Goal: Task Accomplishment & Management: Manage account settings

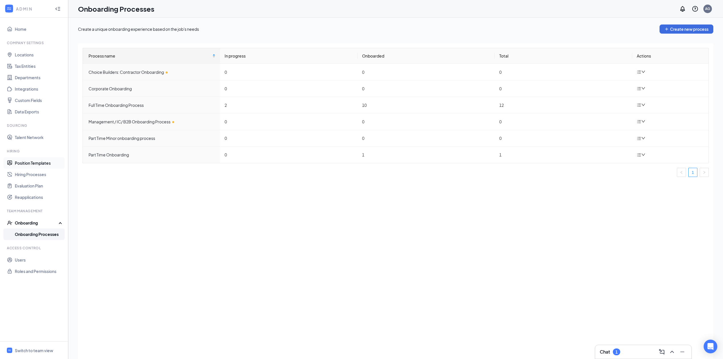
click at [35, 162] on link "Position Templates" at bounding box center [39, 162] width 49 height 11
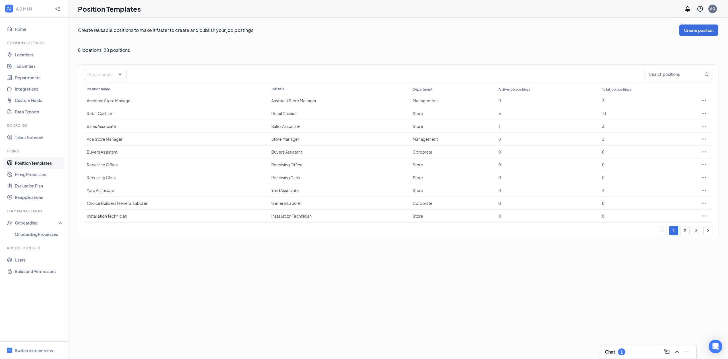
click at [691, 234] on ul "1 2 3" at bounding box center [685, 230] width 55 height 9
click at [689, 233] on link "2" at bounding box center [685, 230] width 9 height 9
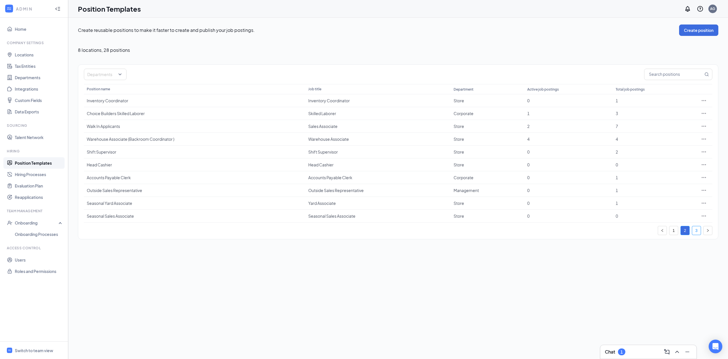
click at [696, 233] on link "3" at bounding box center [697, 230] width 9 height 9
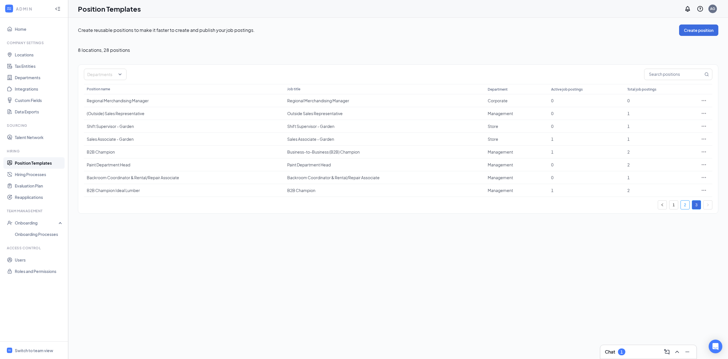
click at [682, 204] on link "2" at bounding box center [685, 204] width 9 height 9
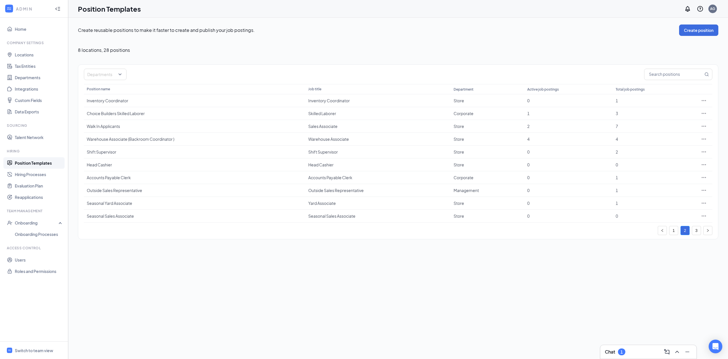
click at [668, 228] on ul "1 2 3" at bounding box center [685, 230] width 55 height 9
click at [669, 231] on li "1" at bounding box center [673, 230] width 9 height 9
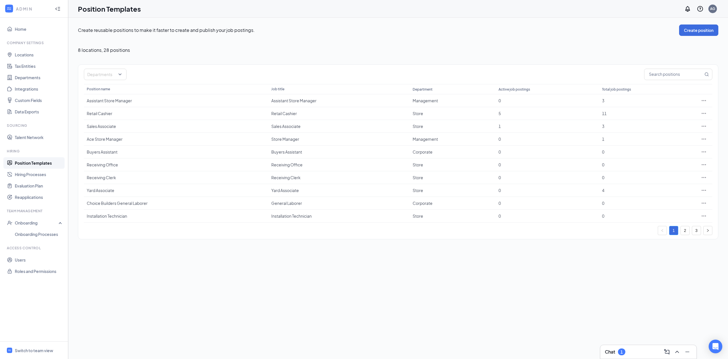
click at [670, 232] on link "1" at bounding box center [674, 230] width 9 height 9
click at [38, 172] on link "Hiring Processes" at bounding box center [39, 173] width 49 height 11
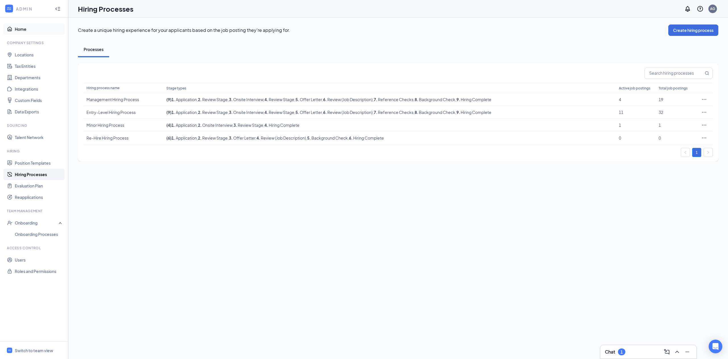
click at [37, 30] on link "Home" at bounding box center [39, 28] width 49 height 11
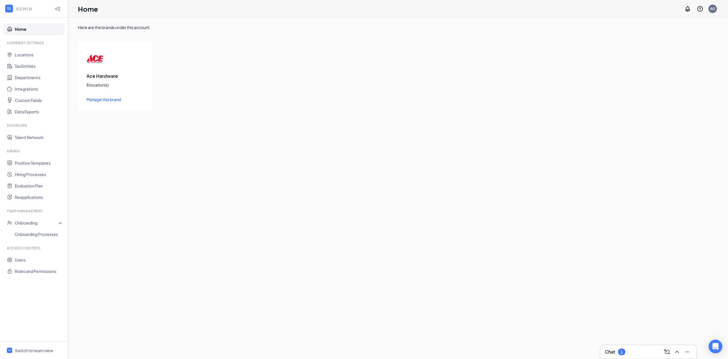
click at [97, 98] on span "Manage this brand" at bounding box center [103, 99] width 34 height 5
